Goal: Task Accomplishment & Management: Use online tool/utility

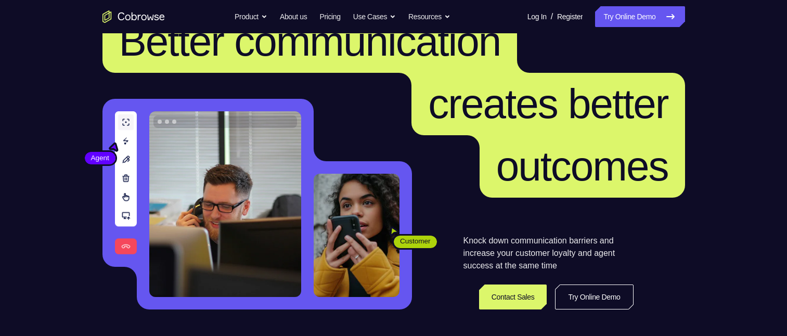
scroll to position [104, 0]
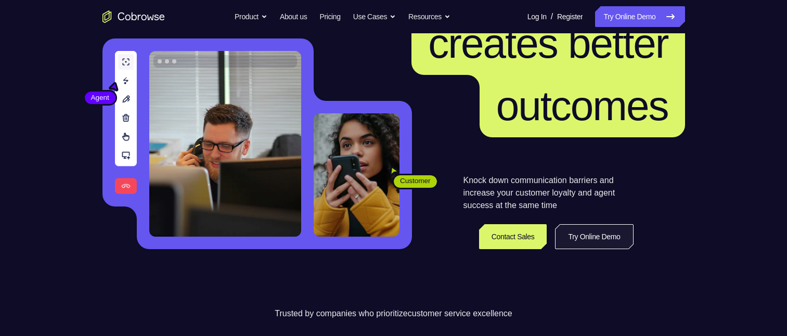
click at [580, 242] on link "Try Online Demo" at bounding box center [594, 236] width 78 height 25
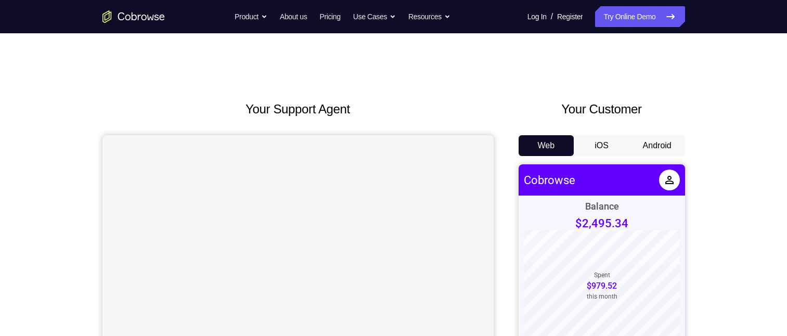
scroll to position [52, 0]
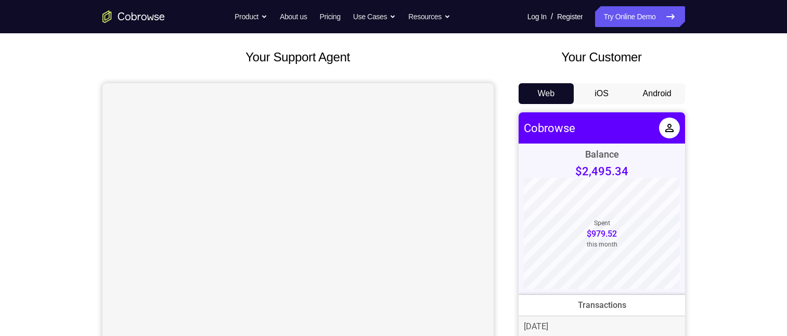
click at [613, 91] on button "iOS" at bounding box center [602, 93] width 56 height 21
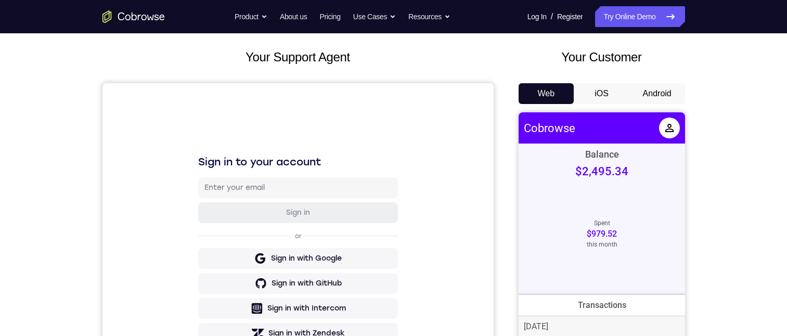
scroll to position [0, 0]
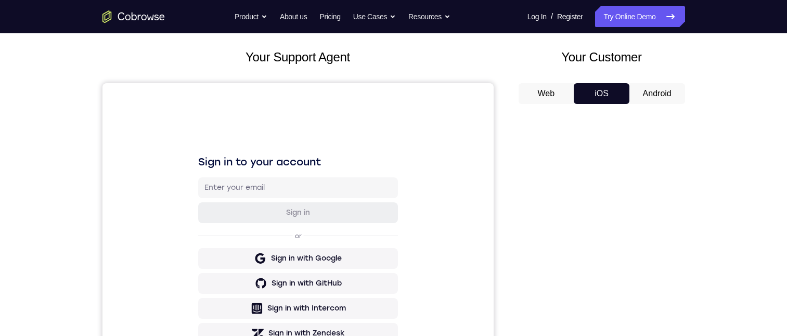
click at [656, 91] on button "Android" at bounding box center [658, 93] width 56 height 21
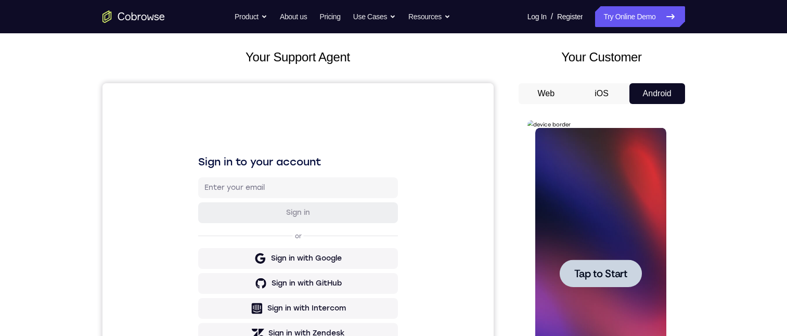
click at [599, 277] on span "Tap to Start" at bounding box center [600, 273] width 53 height 10
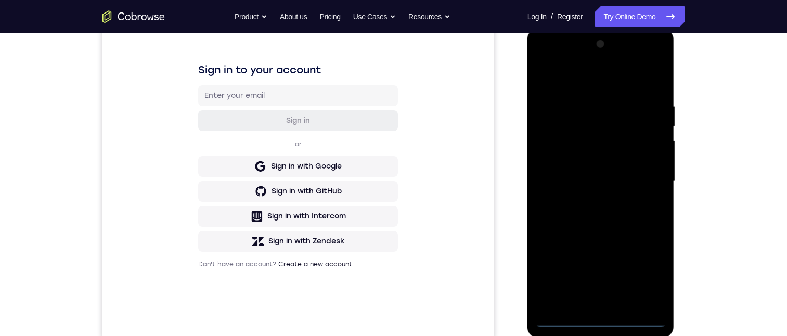
scroll to position [156, 0]
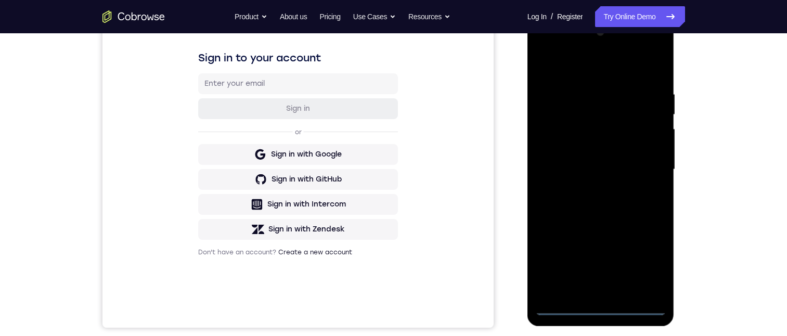
click at [599, 305] on div at bounding box center [600, 169] width 131 height 291
click at [644, 258] on div at bounding box center [600, 169] width 131 height 291
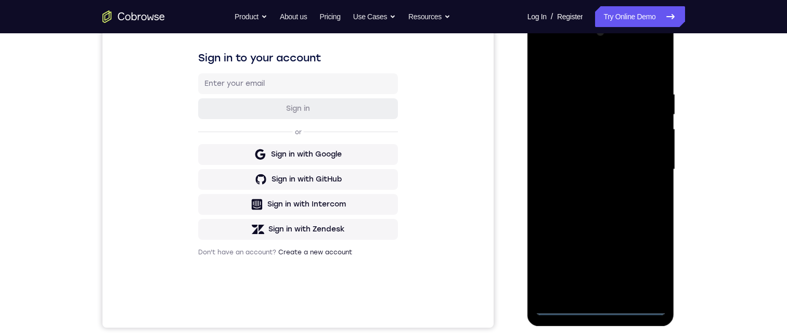
click at [644, 258] on div at bounding box center [600, 169] width 131 height 291
click at [577, 47] on div at bounding box center [600, 169] width 131 height 291
click at [541, 45] on div at bounding box center [600, 169] width 131 height 291
click at [576, 114] on div at bounding box center [600, 169] width 131 height 291
click at [560, 108] on div at bounding box center [600, 169] width 131 height 291
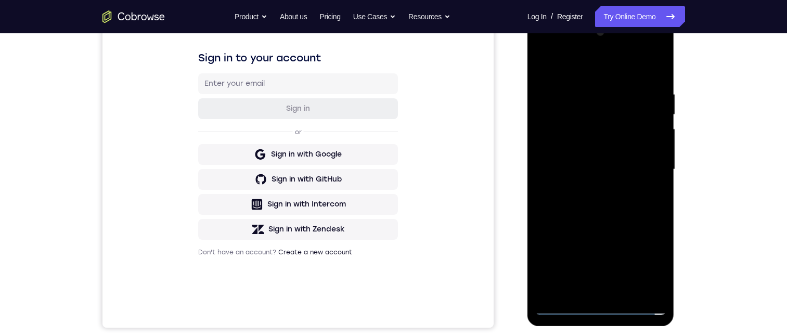
click at [590, 113] on div at bounding box center [600, 169] width 131 height 291
click at [587, 112] on div at bounding box center [600, 169] width 131 height 291
click at [591, 110] on div at bounding box center [600, 169] width 131 height 291
drag, startPoint x: 593, startPoint y: 85, endPoint x: 1215, endPoint y: 209, distance: 635.1
click at [593, 85] on div at bounding box center [600, 169] width 131 height 291
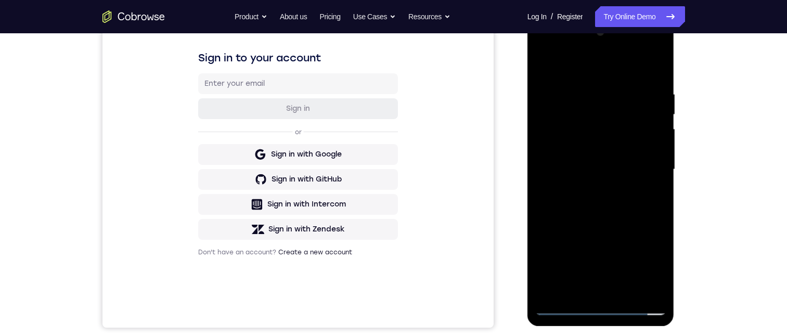
click at [583, 124] on div at bounding box center [600, 169] width 131 height 291
click at [653, 63] on div at bounding box center [600, 169] width 131 height 291
click at [650, 66] on div at bounding box center [600, 169] width 131 height 291
click at [563, 307] on div at bounding box center [600, 169] width 131 height 291
click at [647, 79] on div at bounding box center [600, 169] width 131 height 291
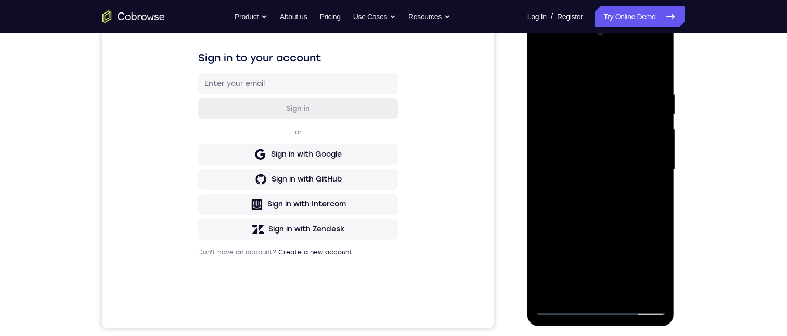
scroll to position [219, 0]
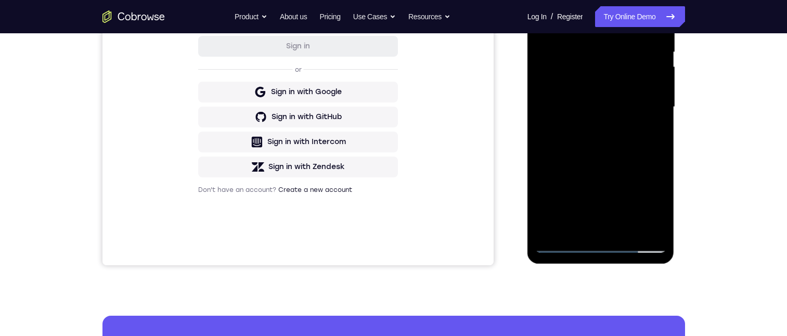
click at [579, 207] on div at bounding box center [600, 106] width 131 height 291
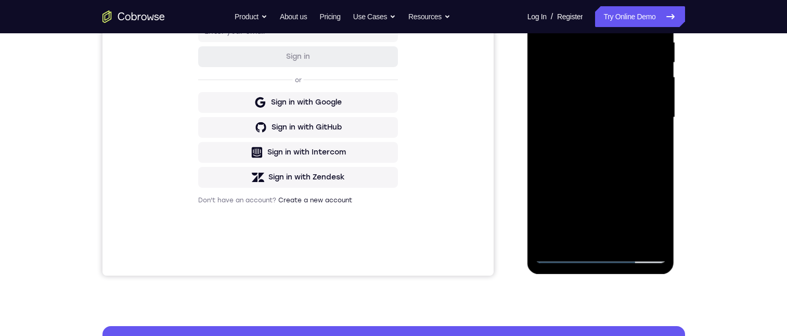
click at [564, 255] on div at bounding box center [600, 117] width 131 height 291
click at [585, 0] on div at bounding box center [600, 117] width 131 height 291
click at [586, 0] on div at bounding box center [600, 117] width 131 height 291
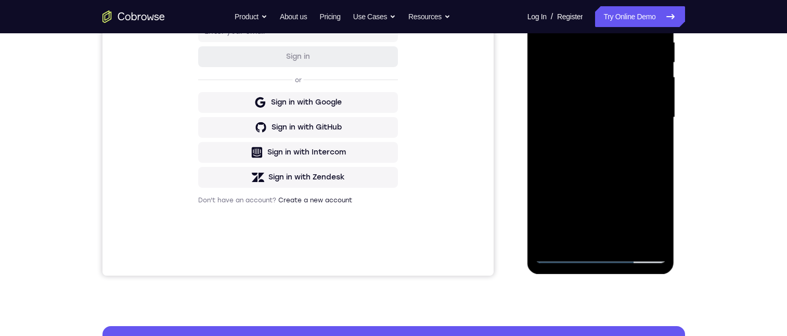
click at [586, 0] on div at bounding box center [600, 117] width 131 height 291
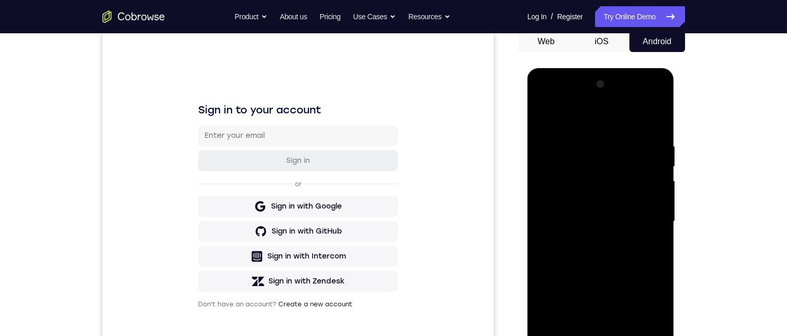
click at [587, 123] on div at bounding box center [600, 221] width 131 height 291
click at [584, 119] on div at bounding box center [600, 221] width 131 height 291
click at [564, 123] on div at bounding box center [600, 221] width 131 height 291
click at [635, 124] on div at bounding box center [600, 221] width 131 height 291
click at [635, 208] on div at bounding box center [600, 221] width 131 height 291
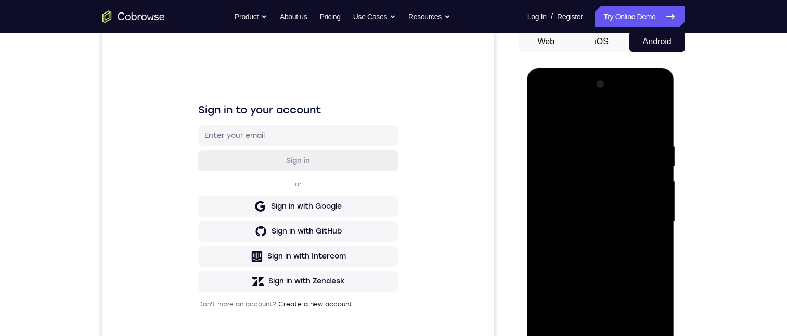
scroll to position [156, 0]
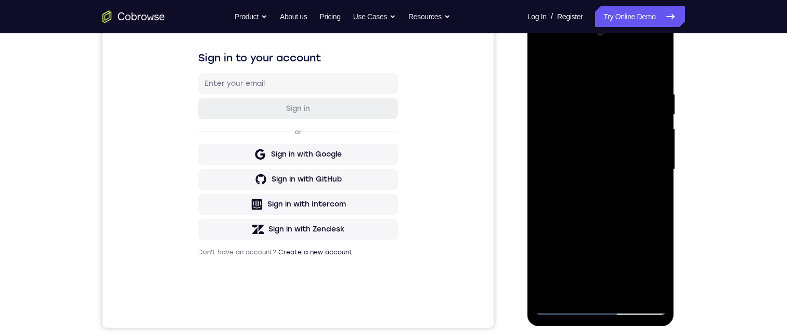
click at [564, 305] on div at bounding box center [600, 169] width 131 height 291
click at [645, 47] on div at bounding box center [600, 169] width 131 height 291
click at [567, 48] on div at bounding box center [600, 169] width 131 height 291
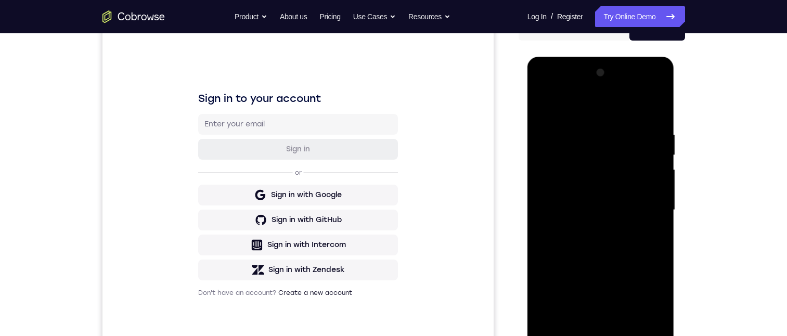
drag, startPoint x: 588, startPoint y: 155, endPoint x: 1048, endPoint y: 244, distance: 468.0
click at [588, 154] on div at bounding box center [600, 210] width 131 height 291
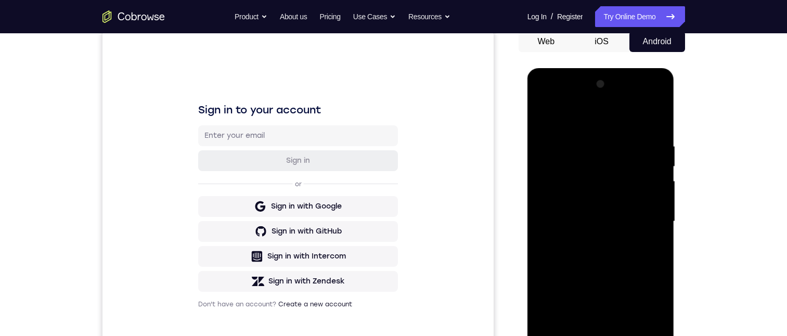
click at [585, 120] on div at bounding box center [600, 221] width 131 height 291
drag, startPoint x: 585, startPoint y: 116, endPoint x: 1051, endPoint y: 252, distance: 485.0
click at [585, 116] on div at bounding box center [600, 221] width 131 height 291
drag, startPoint x: 1051, startPoint y: 252, endPoint x: 917, endPoint y: 241, distance: 134.1
click at [585, 116] on div at bounding box center [600, 221] width 131 height 291
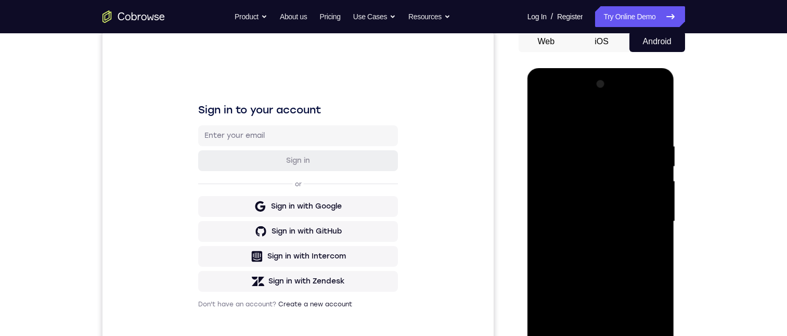
click at [644, 118] on div at bounding box center [600, 221] width 131 height 291
click at [586, 187] on div at bounding box center [600, 221] width 131 height 291
click at [645, 188] on div at bounding box center [600, 221] width 131 height 291
click at [571, 177] on div at bounding box center [600, 221] width 131 height 291
click at [586, 127] on div at bounding box center [600, 221] width 131 height 291
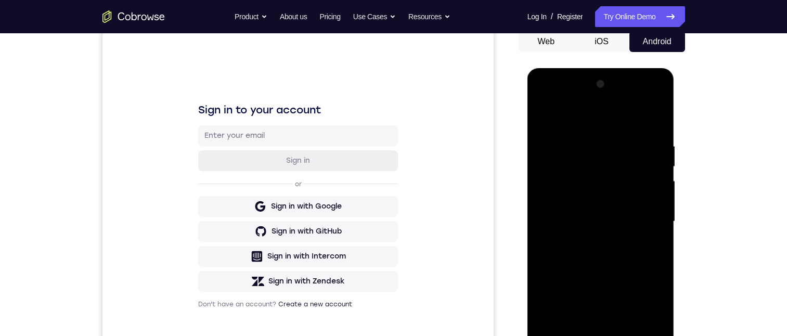
click at [594, 174] on div at bounding box center [600, 221] width 131 height 291
click at [600, 173] on div at bounding box center [600, 221] width 131 height 291
click at [562, 336] on div at bounding box center [600, 221] width 131 height 291
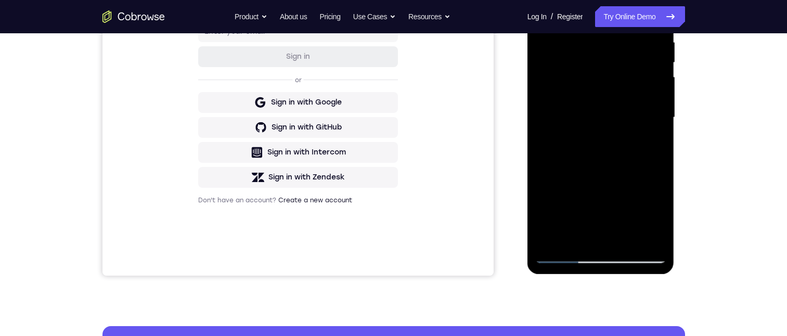
click at [569, 232] on div at bounding box center [600, 117] width 131 height 291
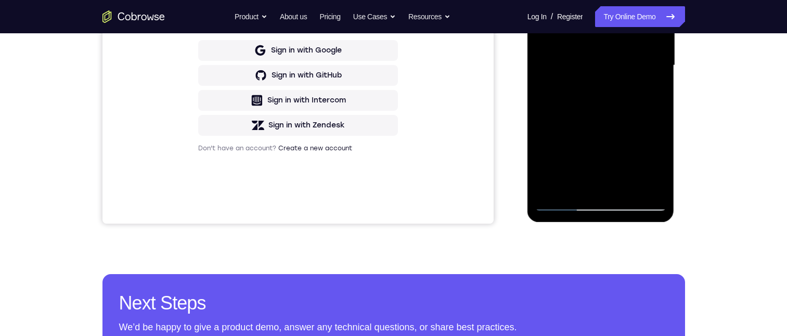
click at [567, 200] on div at bounding box center [600, 65] width 131 height 291
click at [559, 201] on div at bounding box center [600, 65] width 131 height 291
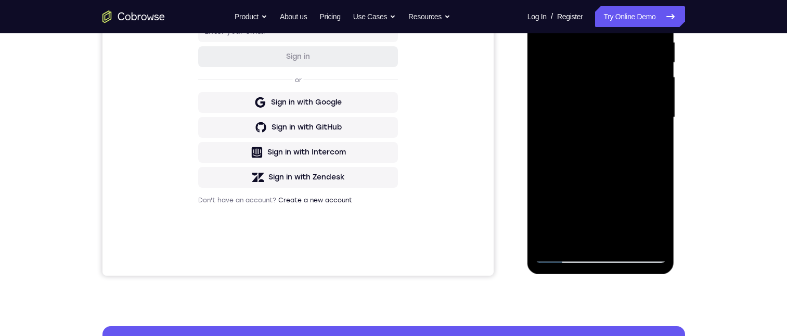
click at [639, 219] on div at bounding box center [600, 117] width 131 height 291
click at [566, 255] on div at bounding box center [600, 117] width 131 height 291
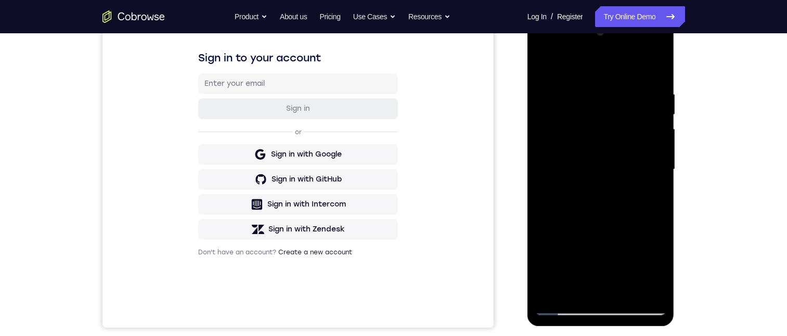
click at [640, 243] on div at bounding box center [600, 169] width 131 height 291
click at [589, 256] on div at bounding box center [600, 169] width 131 height 291
click at [589, 262] on div at bounding box center [600, 169] width 131 height 291
click at [652, 241] on div at bounding box center [600, 169] width 131 height 291
click at [649, 259] on div at bounding box center [600, 169] width 131 height 291
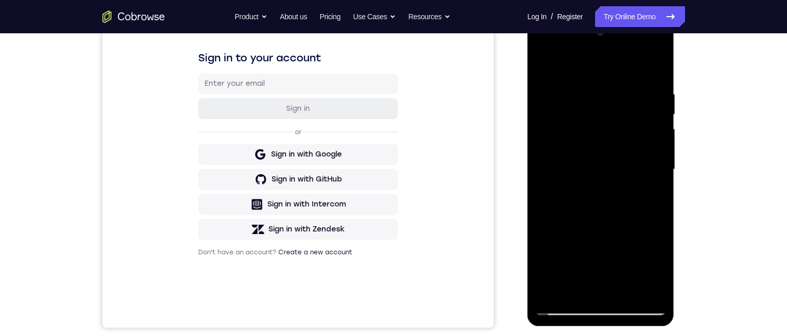
click at [639, 202] on div at bounding box center [600, 169] width 131 height 291
drag, startPoint x: 561, startPoint y: 31, endPoint x: 1149, endPoint y: 97, distance: 592.1
click at [561, 31] on div at bounding box center [600, 169] width 131 height 291
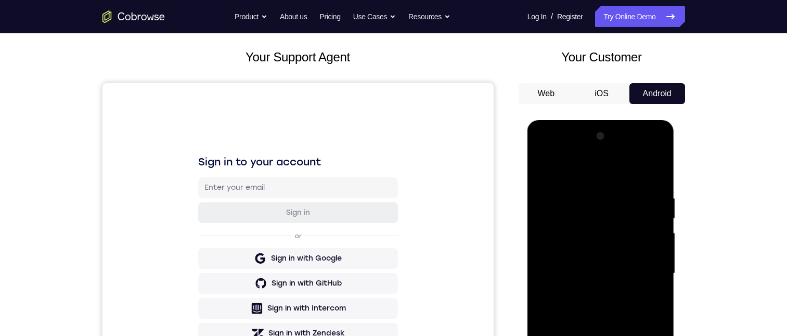
click at [613, 89] on button "iOS" at bounding box center [602, 93] width 56 height 21
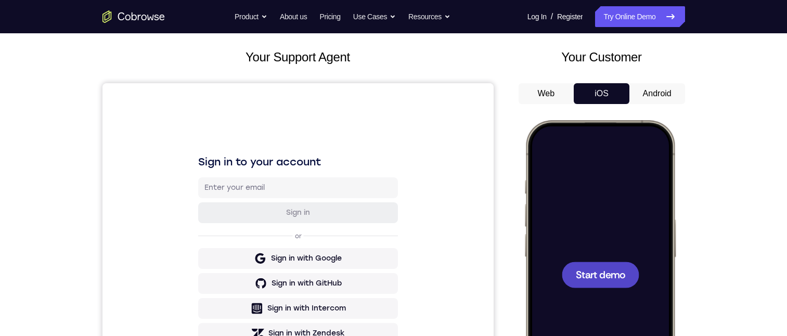
click at [660, 86] on button "Android" at bounding box center [658, 93] width 56 height 21
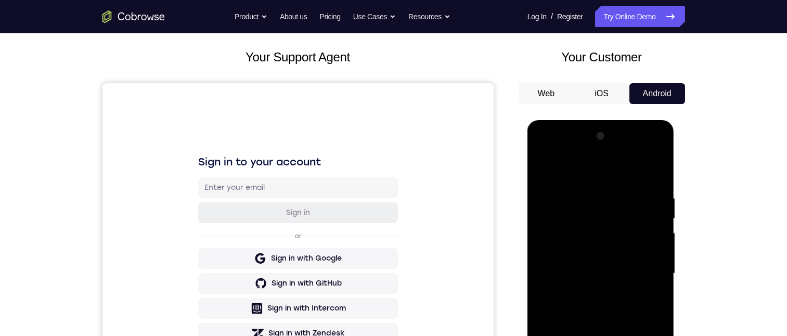
scroll to position [208, 0]
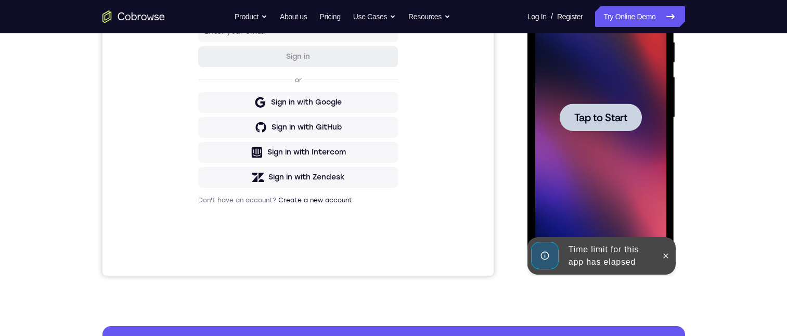
drag, startPoint x: 610, startPoint y: 111, endPoint x: 610, endPoint y: 126, distance: 15.1
click at [609, 112] on span "Tap to Start" at bounding box center [600, 117] width 53 height 10
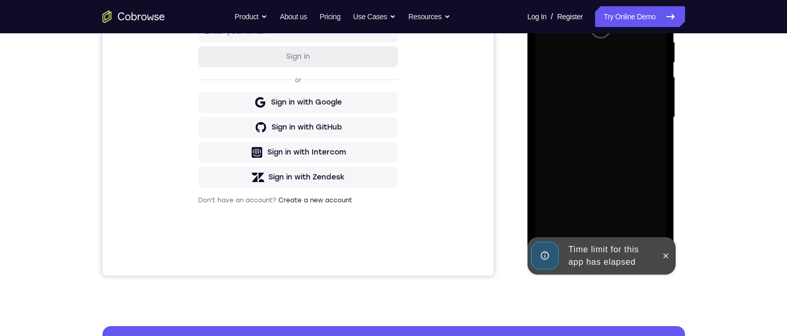
click at [676, 256] on html "Online web based iOS Simulators and Android Emulators. Run iPhone, iPad, Mobile…" at bounding box center [602, 120] width 148 height 312
drag, startPoint x: 668, startPoint y: 257, endPoint x: 665, endPoint y: 270, distance: 13.3
click at [668, 256] on icon at bounding box center [666, 256] width 8 height 8
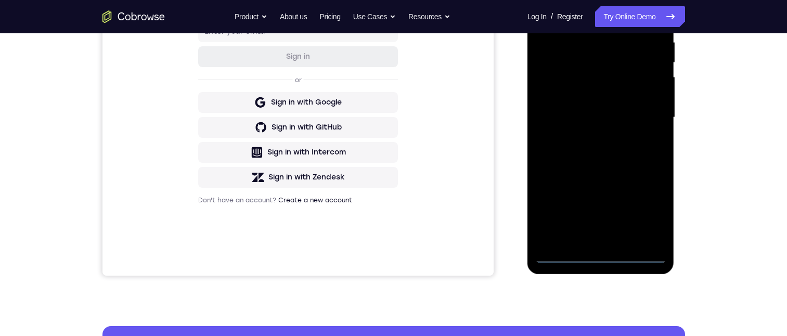
scroll to position [123, 0]
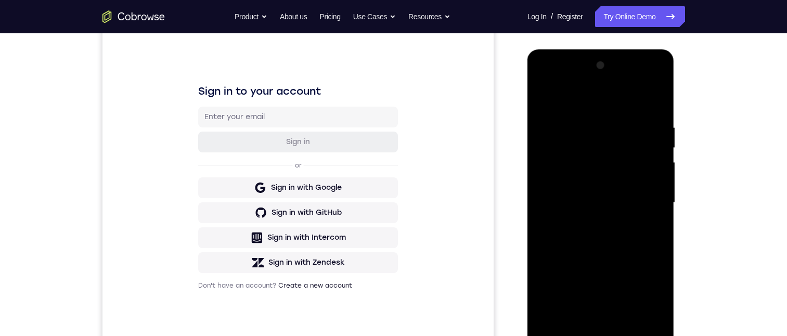
click at [598, 336] on div at bounding box center [600, 202] width 131 height 291
click at [641, 305] on div at bounding box center [600, 202] width 131 height 291
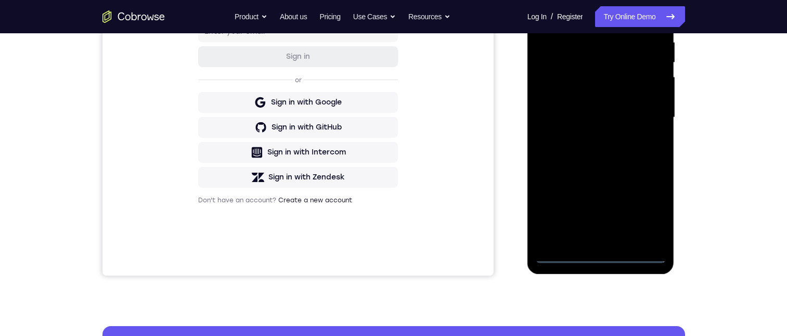
click at [641, 213] on div at bounding box center [600, 117] width 131 height 291
click at [577, 0] on div at bounding box center [600, 117] width 131 height 291
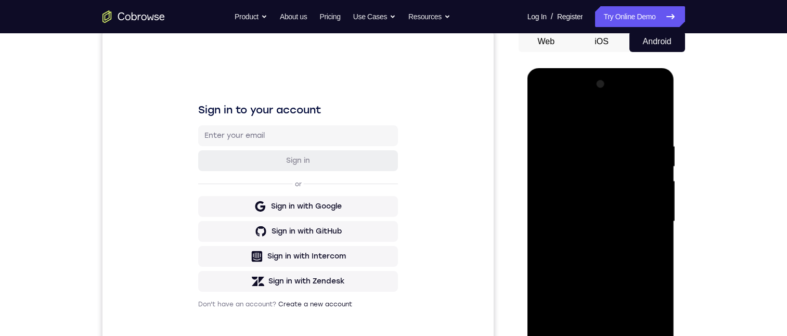
click at [545, 98] on div at bounding box center [600, 221] width 131 height 291
click at [580, 165] on div at bounding box center [600, 221] width 131 height 291
click at [560, 336] on div at bounding box center [600, 221] width 131 height 291
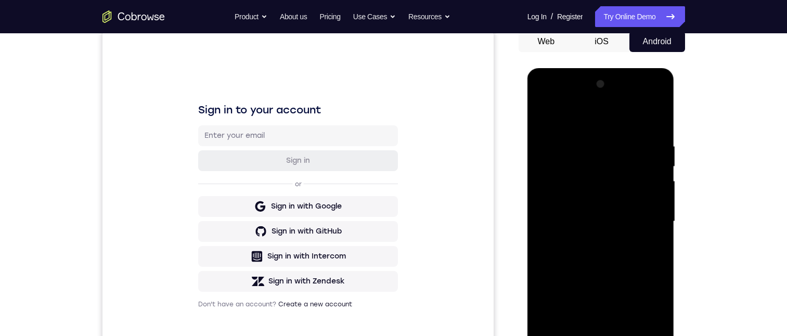
click at [559, 336] on div at bounding box center [600, 221] width 131 height 291
click at [587, 133] on div at bounding box center [600, 221] width 131 height 291
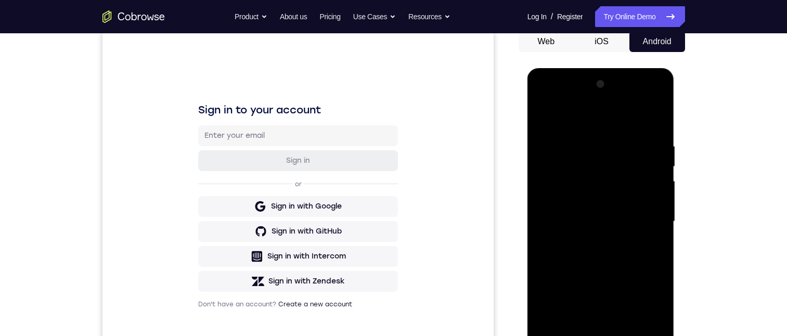
click at [587, 133] on div at bounding box center [600, 221] width 131 height 291
click at [583, 162] on div at bounding box center [600, 221] width 131 height 291
click at [583, 135] on div at bounding box center [600, 221] width 131 height 291
click at [651, 118] on div at bounding box center [600, 221] width 131 height 291
click at [648, 249] on div at bounding box center [600, 221] width 131 height 291
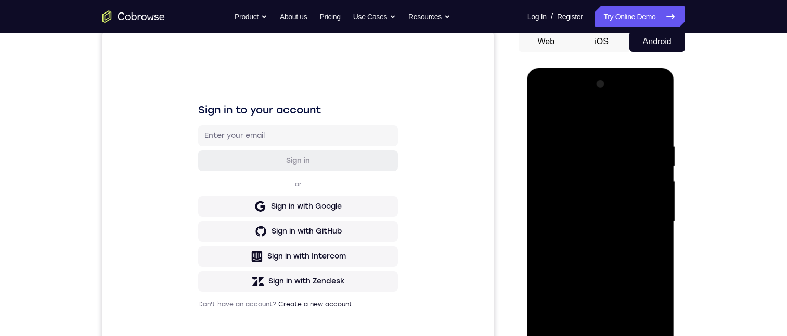
click at [636, 195] on div at bounding box center [600, 221] width 131 height 291
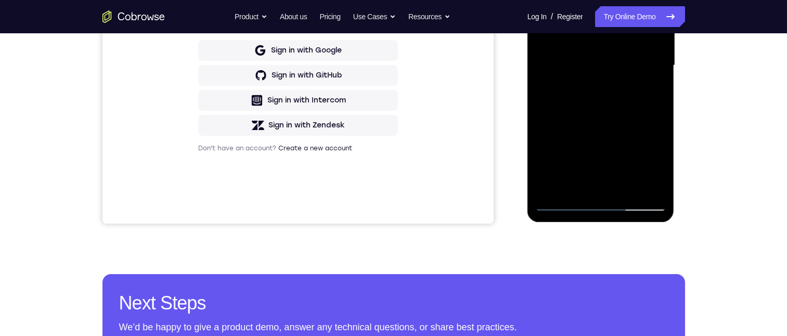
scroll to position [156, 0]
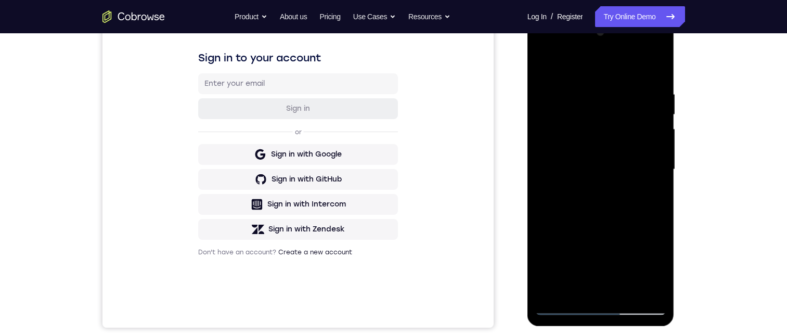
click at [602, 263] on div at bounding box center [600, 169] width 131 height 291
click at [601, 232] on div at bounding box center [600, 169] width 131 height 291
click at [658, 291] on div at bounding box center [600, 169] width 131 height 291
click at [605, 245] on div at bounding box center [600, 169] width 131 height 291
click at [650, 143] on div at bounding box center [600, 169] width 131 height 291
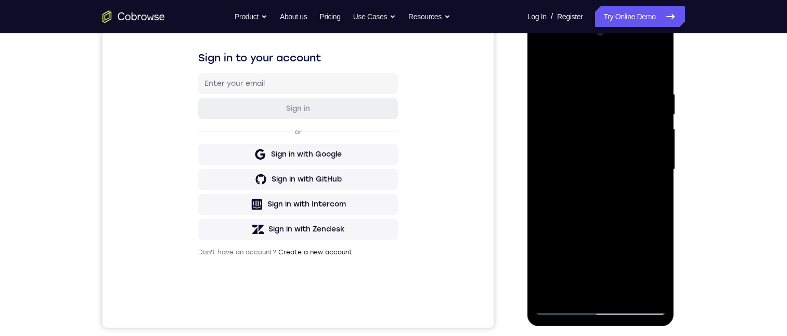
click at [599, 242] on div at bounding box center [600, 169] width 131 height 291
click at [598, 215] on div at bounding box center [600, 169] width 131 height 291
click at [652, 113] on div at bounding box center [600, 169] width 131 height 291
click at [597, 246] on div at bounding box center [600, 169] width 131 height 291
click at [597, 211] on div at bounding box center [600, 169] width 131 height 291
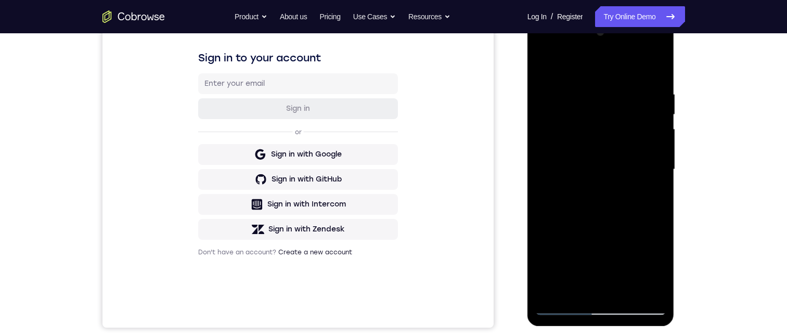
click at [592, 226] on div at bounding box center [600, 169] width 131 height 291
click at [599, 235] on div at bounding box center [600, 169] width 131 height 291
click at [650, 114] on div at bounding box center [600, 169] width 131 height 291
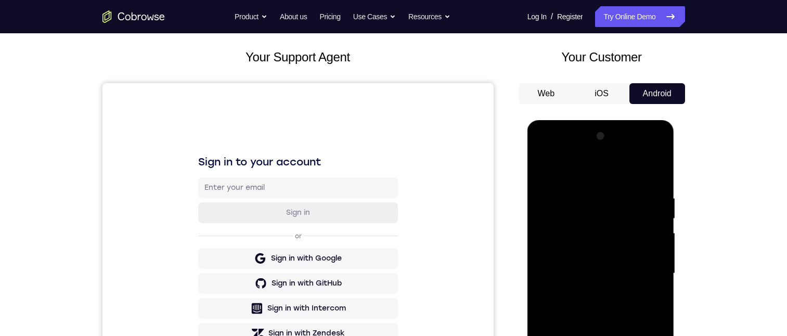
click at [566, 336] on div at bounding box center [600, 273] width 131 height 291
click at [563, 336] on div at bounding box center [600, 273] width 131 height 291
drag, startPoint x: 563, startPoint y: 412, endPoint x: 1092, endPoint y: 236, distance: 556.9
click at [563, 336] on div at bounding box center [600, 273] width 131 height 291
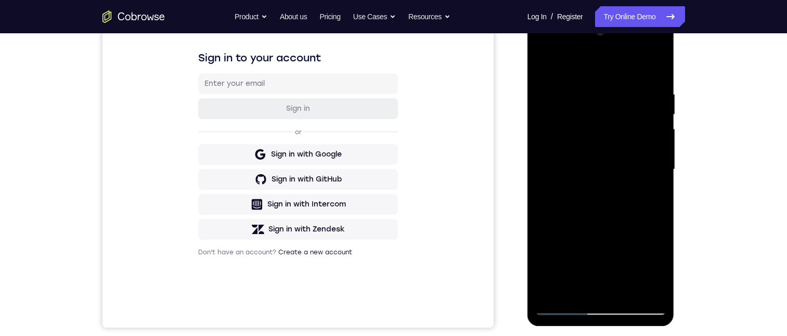
click at [563, 307] on div at bounding box center [600, 169] width 131 height 291
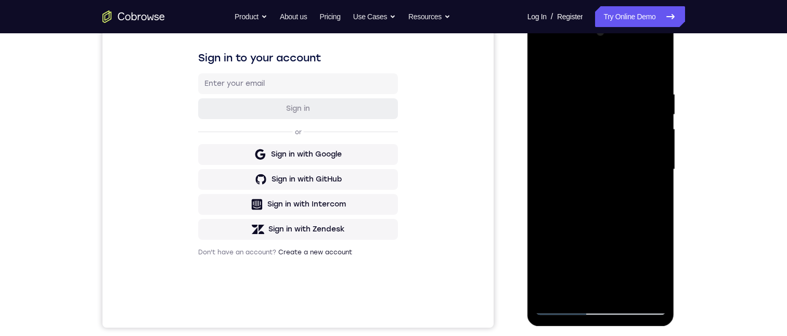
click at [563, 307] on div at bounding box center [600, 169] width 131 height 291
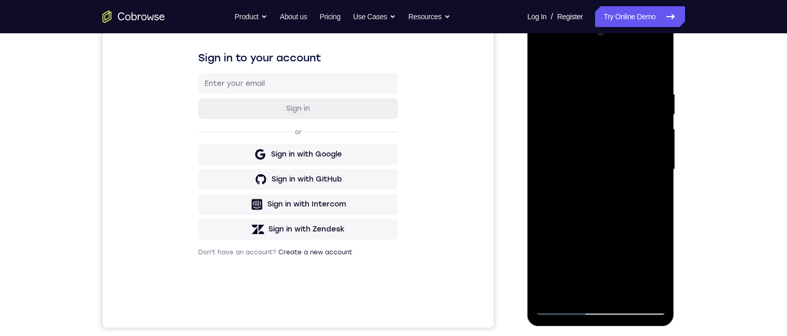
click at [563, 307] on div at bounding box center [600, 169] width 131 height 291
click at [587, 113] on div at bounding box center [600, 169] width 131 height 291
click at [592, 66] on div at bounding box center [600, 169] width 131 height 291
click at [608, 85] on div at bounding box center [600, 169] width 131 height 291
click at [611, 95] on div at bounding box center [600, 169] width 131 height 291
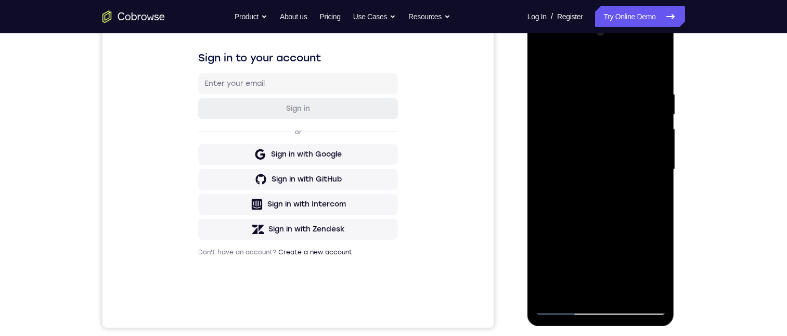
click at [589, 125] on div at bounding box center [600, 169] width 131 height 291
click at [610, 285] on div at bounding box center [600, 169] width 131 height 291
drag, startPoint x: 580, startPoint y: 233, endPoint x: 607, endPoint y: 233, distance: 27.1
click at [580, 233] on div at bounding box center [600, 169] width 131 height 291
click at [558, 304] on div at bounding box center [600, 169] width 131 height 291
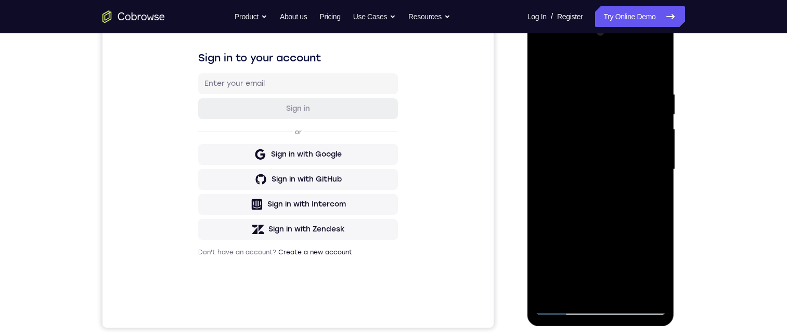
click at [593, 254] on div at bounding box center [600, 169] width 131 height 291
click at [578, 45] on div at bounding box center [600, 169] width 131 height 291
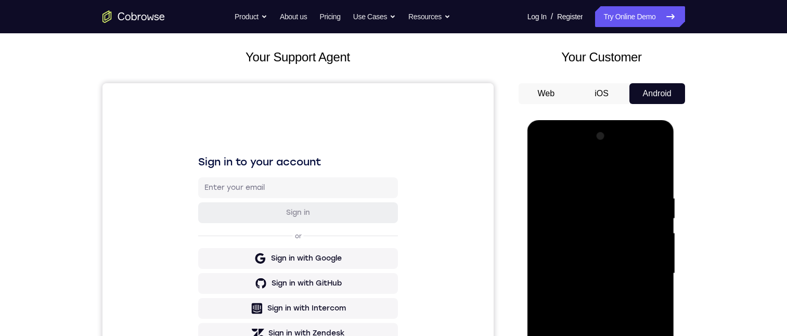
click at [611, 189] on div at bounding box center [600, 273] width 131 height 291
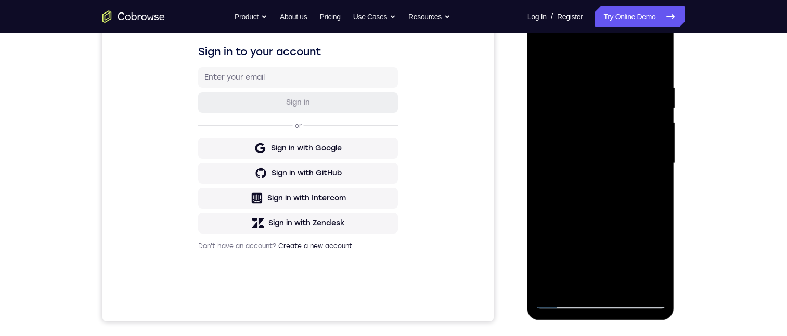
scroll to position [156, 0]
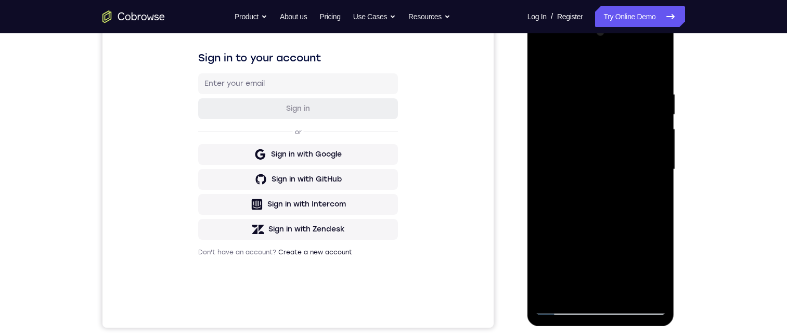
click at [570, 84] on div at bounding box center [600, 169] width 131 height 291
click at [589, 256] on div at bounding box center [600, 169] width 131 height 291
click at [604, 251] on div at bounding box center [600, 169] width 131 height 291
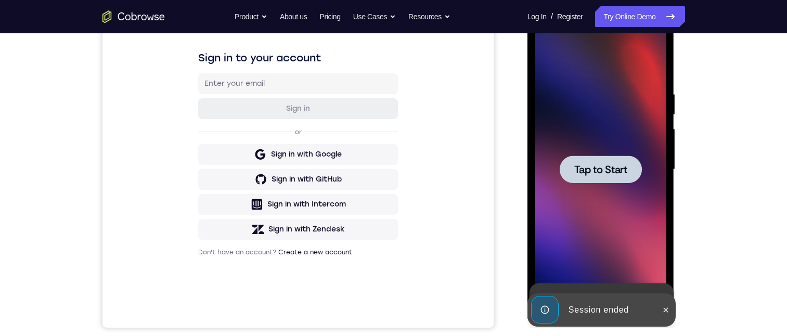
click at [576, 169] on span "Tap to Start" at bounding box center [600, 169] width 53 height 10
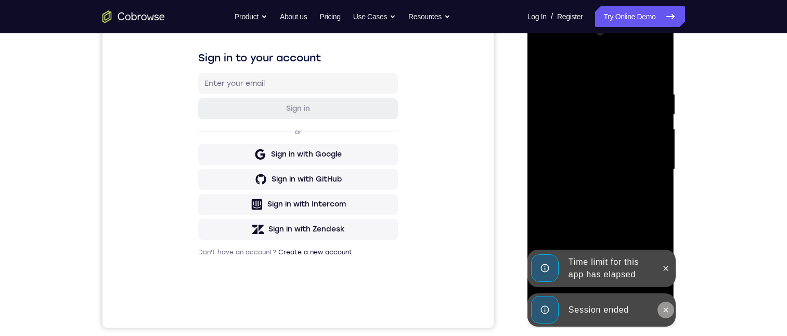
click at [666, 310] on icon at bounding box center [666, 309] width 5 height 5
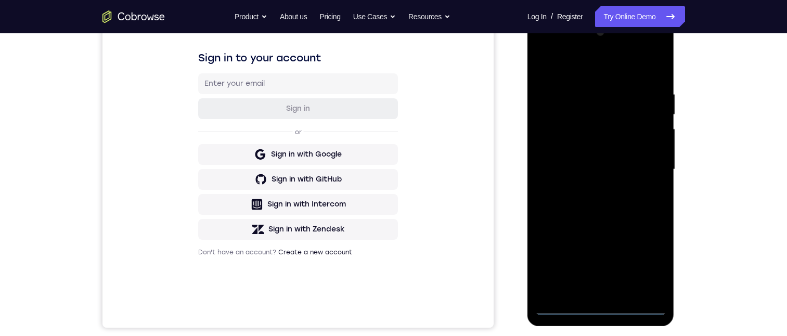
click at [599, 307] on div at bounding box center [600, 169] width 131 height 291
click at [599, 306] on div at bounding box center [600, 169] width 131 height 291
click at [656, 259] on div at bounding box center [600, 169] width 131 height 291
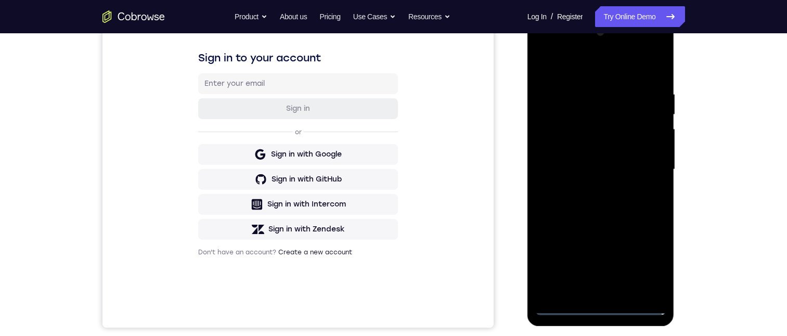
click at [656, 259] on div at bounding box center [600, 169] width 131 height 291
click at [549, 43] on div at bounding box center [600, 169] width 131 height 291
click at [576, 113] on div at bounding box center [600, 169] width 131 height 291
click at [578, 80] on div at bounding box center [600, 169] width 131 height 291
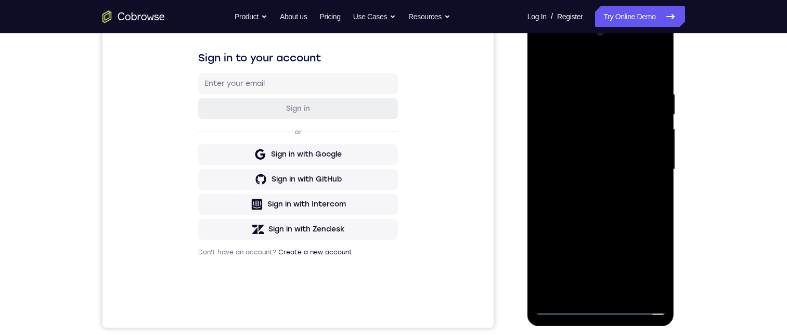
click at [651, 70] on div at bounding box center [600, 169] width 131 height 291
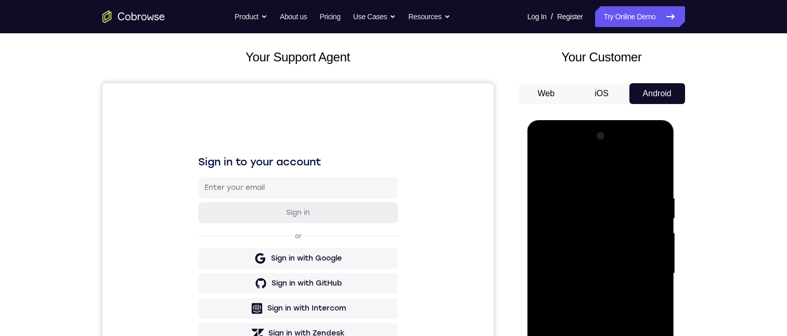
click at [638, 245] on div at bounding box center [600, 273] width 131 height 291
click at [589, 248] on div at bounding box center [600, 273] width 131 height 291
click at [635, 335] on div at bounding box center [600, 273] width 131 height 291
click at [563, 336] on div at bounding box center [600, 273] width 131 height 291
click at [639, 322] on div at bounding box center [600, 273] width 131 height 291
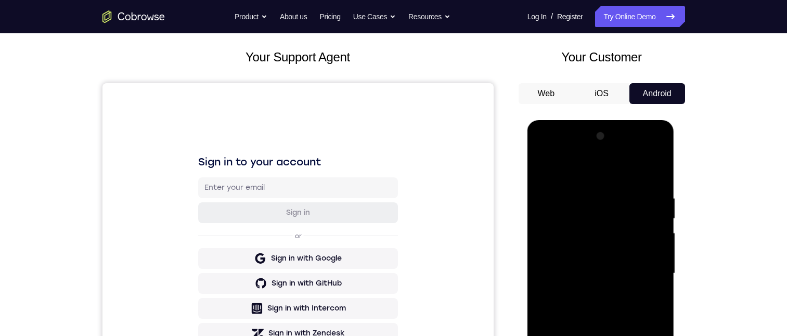
click at [639, 336] on div at bounding box center [600, 273] width 131 height 291
click at [564, 336] on div at bounding box center [600, 273] width 131 height 291
click at [563, 336] on div at bounding box center [600, 273] width 131 height 291
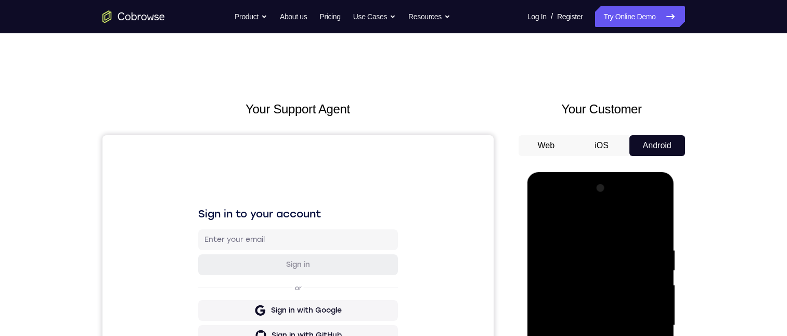
click at [577, 201] on div at bounding box center [600, 325] width 131 height 291
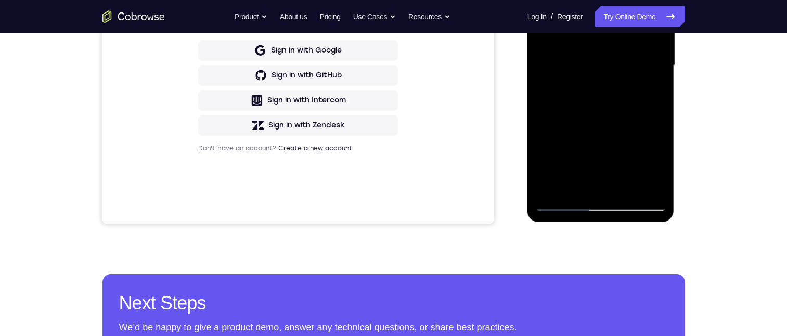
click at [601, 73] on div at bounding box center [600, 65] width 131 height 291
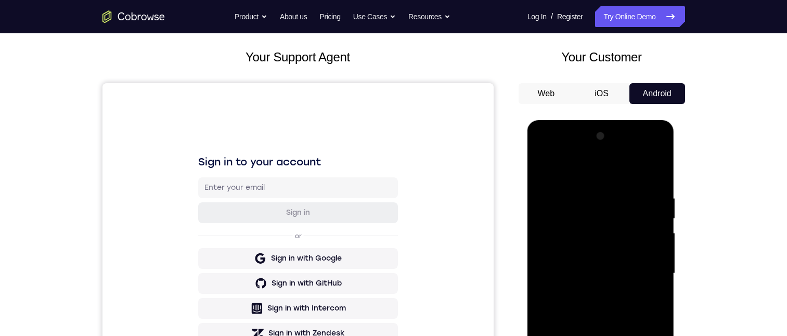
click at [605, 305] on div at bounding box center [600, 273] width 131 height 291
drag, startPoint x: 607, startPoint y: 302, endPoint x: 607, endPoint y: 272, distance: 29.7
click at [607, 272] on div at bounding box center [600, 273] width 131 height 291
click at [543, 152] on div at bounding box center [600, 273] width 131 height 291
drag, startPoint x: 576, startPoint y: 166, endPoint x: 669, endPoint y: 230, distance: 112.4
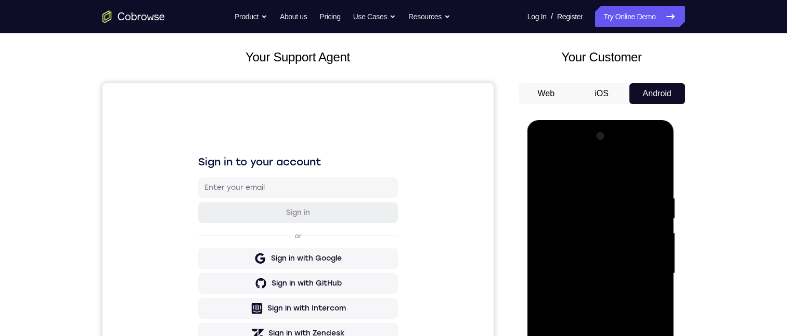
click at [676, 193] on html "Online web based iOS Simulators and Android Emulators. Run iPhone, iPad, Mobile…" at bounding box center [602, 276] width 148 height 312
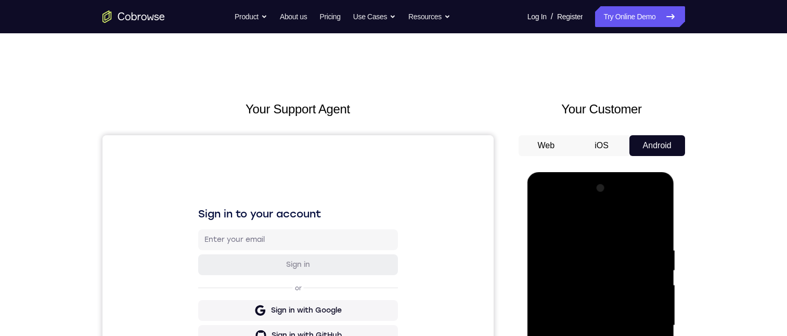
click at [647, 204] on div at bounding box center [600, 325] width 131 height 291
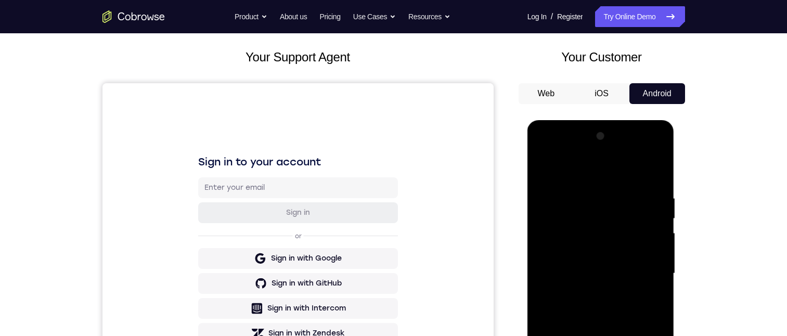
click at [545, 152] on div at bounding box center [600, 273] width 131 height 291
click at [599, 336] on div at bounding box center [600, 273] width 131 height 291
click at [636, 336] on div at bounding box center [600, 273] width 131 height 291
click at [643, 336] on div at bounding box center [600, 273] width 131 height 291
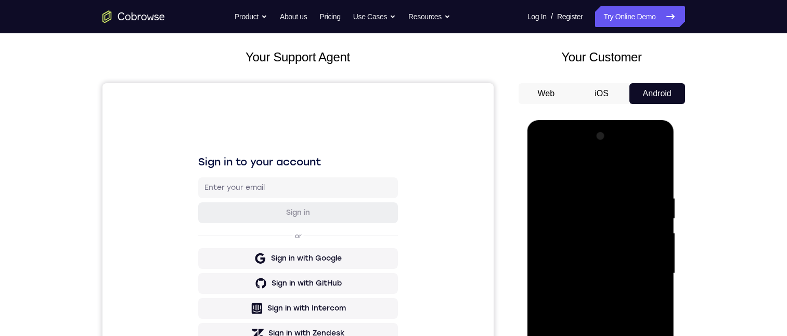
click at [565, 216] on div at bounding box center [600, 273] width 131 height 291
click at [563, 151] on div at bounding box center [600, 273] width 131 height 291
click at [558, 152] on div at bounding box center [600, 273] width 131 height 291
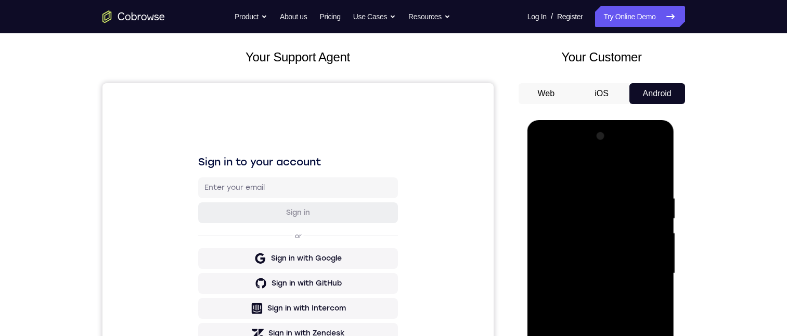
click at [558, 152] on div at bounding box center [600, 273] width 131 height 291
drag, startPoint x: 589, startPoint y: 148, endPoint x: 1076, endPoint y: 240, distance: 495.5
click at [589, 148] on div at bounding box center [600, 273] width 131 height 291
click at [628, 147] on div at bounding box center [600, 273] width 131 height 291
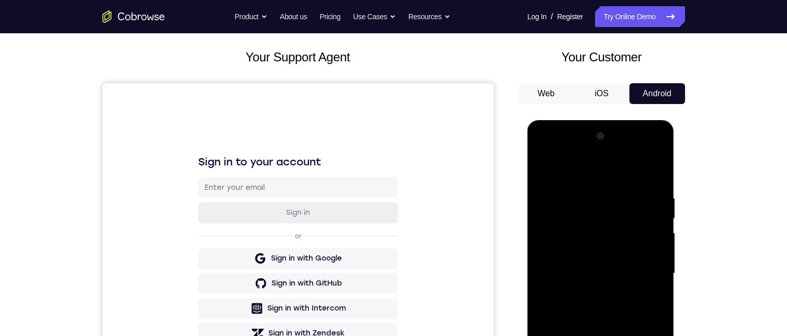
click at [594, 187] on div at bounding box center [600, 273] width 131 height 291
click at [595, 252] on div at bounding box center [600, 273] width 131 height 291
click at [600, 336] on div at bounding box center [600, 273] width 131 height 291
click at [584, 336] on div at bounding box center [600, 273] width 131 height 291
click at [563, 336] on div at bounding box center [600, 273] width 131 height 291
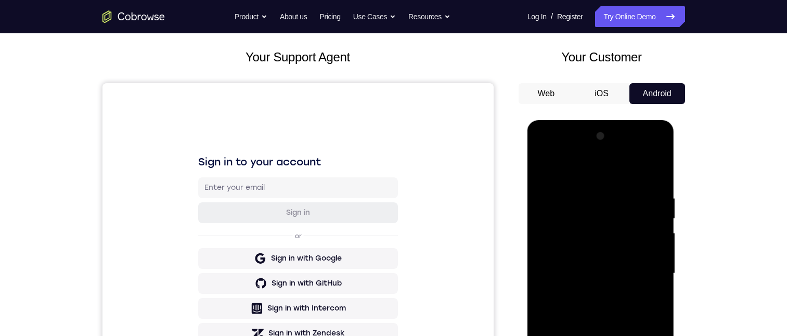
click at [574, 336] on div at bounding box center [600, 273] width 131 height 291
click at [562, 336] on div at bounding box center [600, 273] width 131 height 291
click at [566, 336] on div at bounding box center [600, 273] width 131 height 291
click at [580, 336] on div at bounding box center [600, 273] width 131 height 291
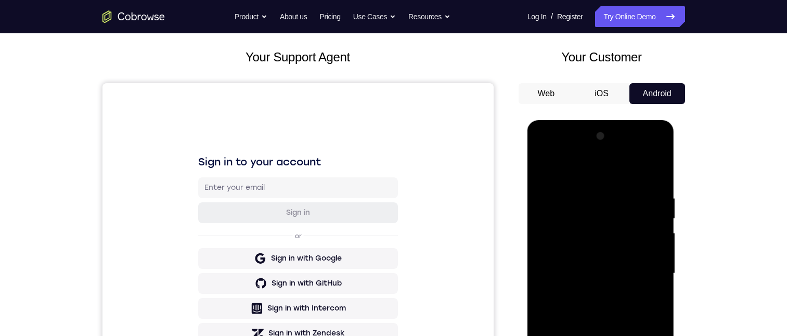
click at [564, 336] on div at bounding box center [600, 273] width 131 height 291
click at [567, 336] on div at bounding box center [600, 273] width 131 height 291
drag, startPoint x: 602, startPoint y: 312, endPoint x: 613, endPoint y: 301, distance: 15.1
click at [609, 305] on div at bounding box center [600, 273] width 131 height 291
